Goal: Communication & Community: Share content

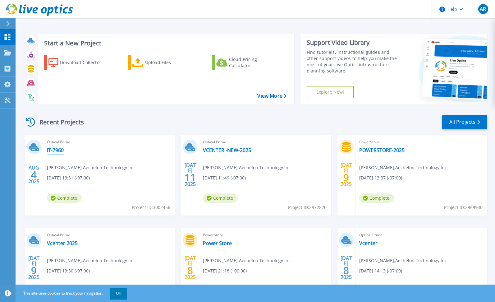
click at [56, 148] on link "IT-7960" at bounding box center [55, 150] width 17 height 6
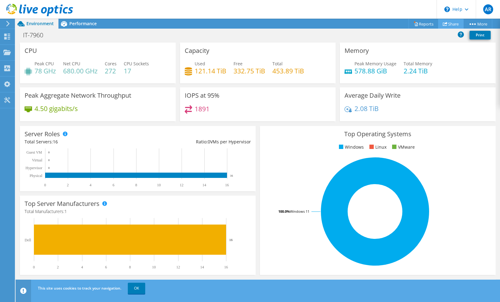
click at [448, 25] on link "Share" at bounding box center [450, 24] width 25 height 10
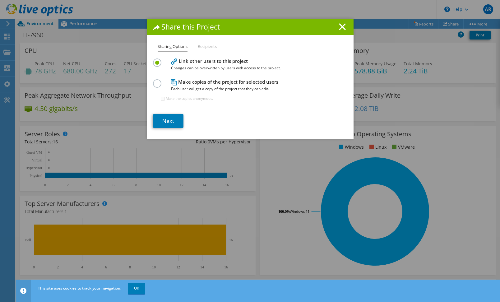
click at [153, 81] on label at bounding box center [158, 80] width 11 height 2
click at [0, 0] on input "radio" at bounding box center [0, 0] width 0 height 0
click at [167, 120] on link "Next" at bounding box center [168, 121] width 30 height 14
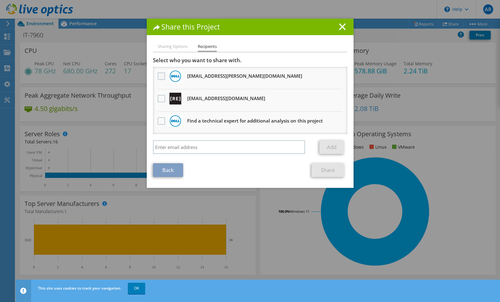
click at [158, 75] on label at bounding box center [162, 75] width 9 height 7
click at [0, 0] on input "checkbox" at bounding box center [0, 0] width 0 height 0
click at [159, 99] on label at bounding box center [162, 98] width 9 height 7
click at [0, 0] on input "checkbox" at bounding box center [0, 0] width 0 height 0
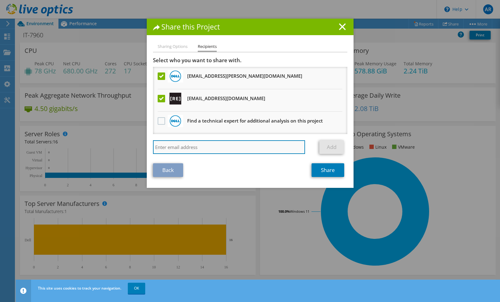
click at [204, 145] on input "search" at bounding box center [229, 147] width 152 height 14
type input "[PERSON_NAME]"
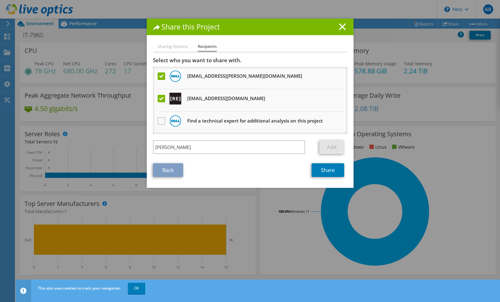
click at [50, 46] on div "Share this Project Sharing Options Recipients Link other users to this project …" at bounding box center [250, 151] width 500 height 265
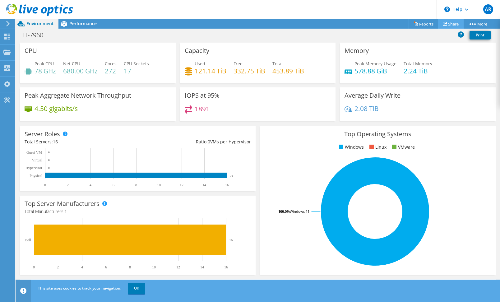
click at [447, 24] on link "Share" at bounding box center [450, 24] width 25 height 10
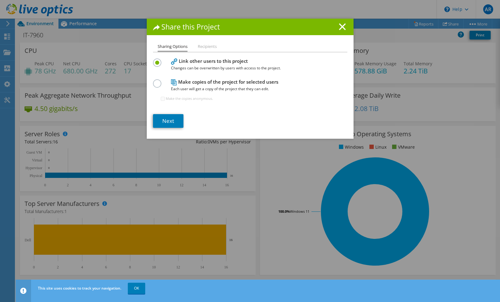
click at [153, 81] on label at bounding box center [158, 80] width 11 height 2
click at [0, 0] on input "radio" at bounding box center [0, 0] width 0 height 0
click at [170, 121] on link "Next" at bounding box center [168, 121] width 30 height 14
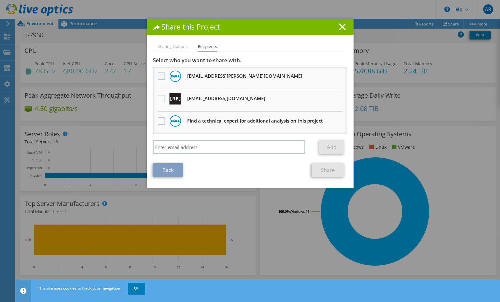
click at [160, 76] on label at bounding box center [162, 75] width 9 height 7
click at [0, 0] on input "checkbox" at bounding box center [0, 0] width 0 height 0
click at [158, 99] on label at bounding box center [162, 98] width 9 height 7
click at [0, 0] on input "checkbox" at bounding box center [0, 0] width 0 height 0
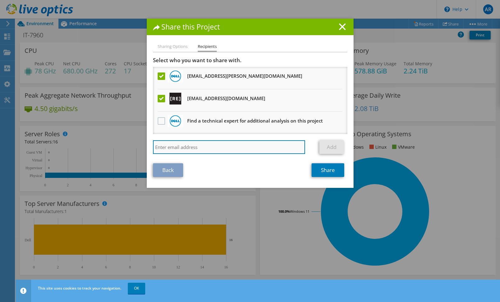
click at [183, 146] on input "search" at bounding box center [229, 147] width 152 height 14
paste input "[PERSON_NAME] <[EMAIL_ADDRESS][DOMAIN_NAME]>"
click at [195, 147] on input "[PERSON_NAME] <[EMAIL_ADDRESS][DOMAIN_NAME]>" at bounding box center [229, 147] width 152 height 14
click at [232, 148] on input "[EMAIL_ADDRESS][DOMAIN_NAME]>" at bounding box center [229, 147] width 152 height 14
type input "[EMAIL_ADDRESS][DOMAIN_NAME]"
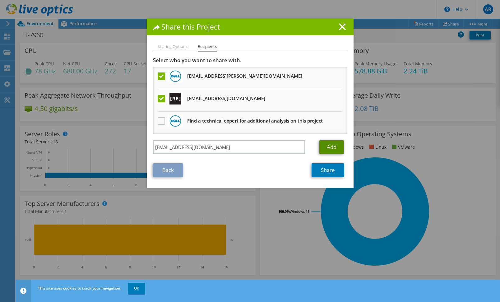
click at [332, 146] on link "Add" at bounding box center [331, 147] width 25 height 14
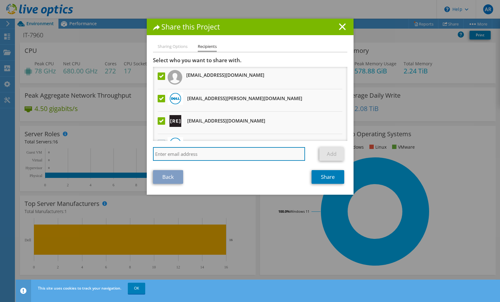
click at [192, 152] on input "search" at bounding box center [229, 154] width 152 height 14
paste input "[PERSON_NAME] <[EMAIL_ADDRESS][DOMAIN_NAME]>"
click at [186, 154] on input "[PERSON_NAME] <[EMAIL_ADDRESS][DOMAIN_NAME]>" at bounding box center [229, 154] width 152 height 14
click at [209, 154] on input "[EMAIL_ADDRESS][DOMAIN_NAME]>" at bounding box center [229, 154] width 152 height 14
type input "[EMAIL_ADDRESS][DOMAIN_NAME]"
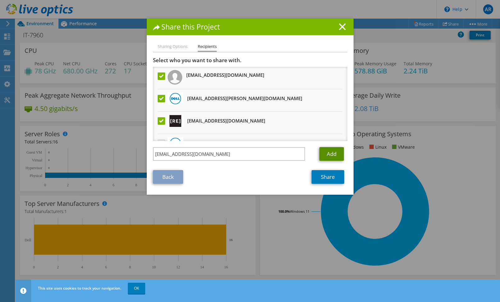
click at [330, 154] on link "Add" at bounding box center [331, 154] width 25 height 14
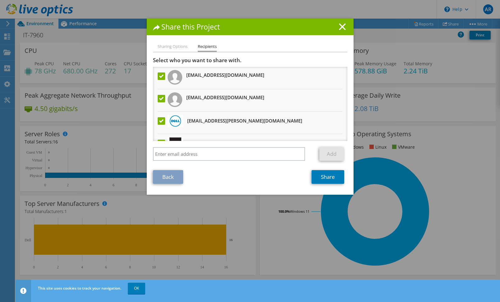
drag, startPoint x: 258, startPoint y: 27, endPoint x: 202, endPoint y: 37, distance: 56.8
click at [203, 37] on div "Share this Project Sharing Options Recipients Link other users to this project …" at bounding box center [250, 107] width 207 height 176
drag, startPoint x: 202, startPoint y: 37, endPoint x: 262, endPoint y: 30, distance: 60.3
click at [262, 26] on h1 "Share this Project" at bounding box center [250, 26] width 194 height 7
click at [326, 177] on link "Share" at bounding box center [327, 177] width 33 height 14
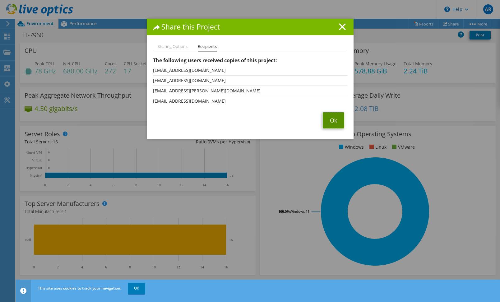
click at [328, 122] on link "Ok" at bounding box center [333, 120] width 21 height 16
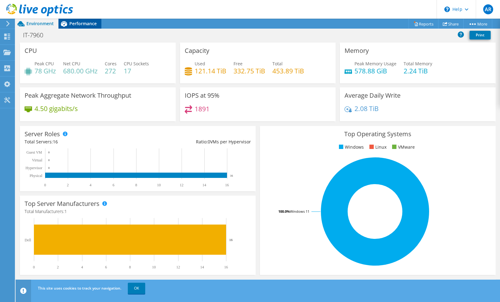
click at [79, 24] on span "Performance" at bounding box center [82, 24] width 27 height 6
